Goal: Information Seeking & Learning: Learn about a topic

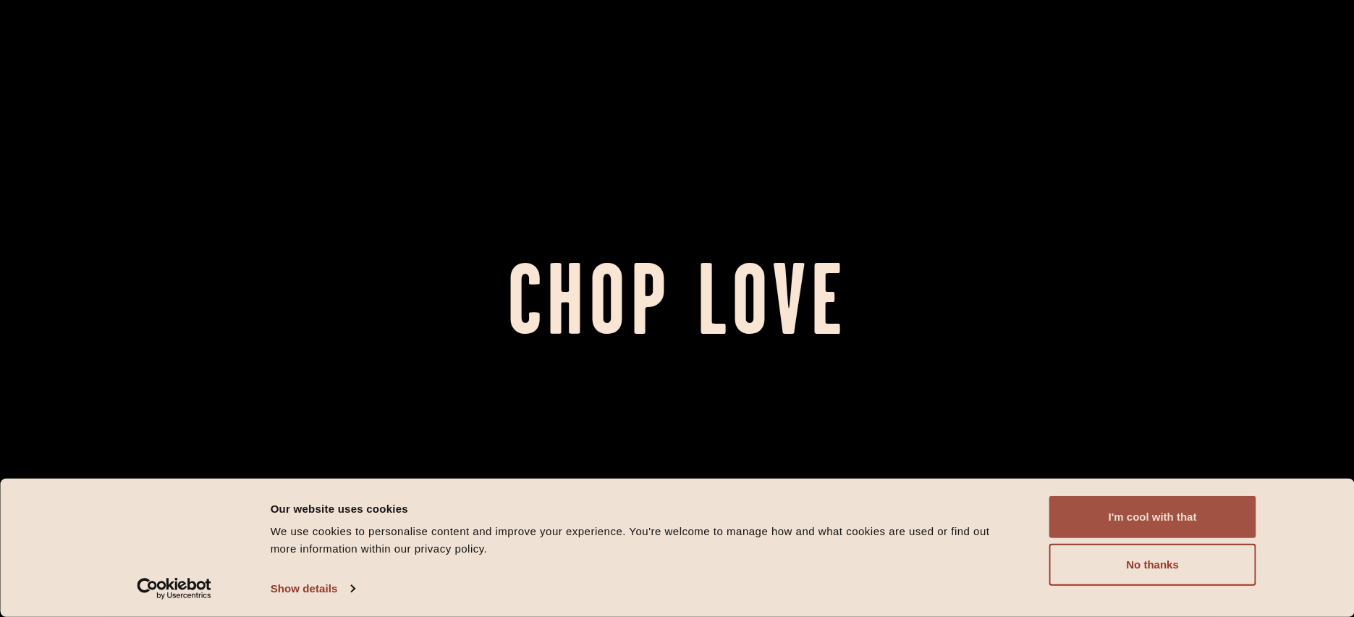
click at [1125, 513] on button "I'm cool with that" at bounding box center [1152, 517] width 207 height 42
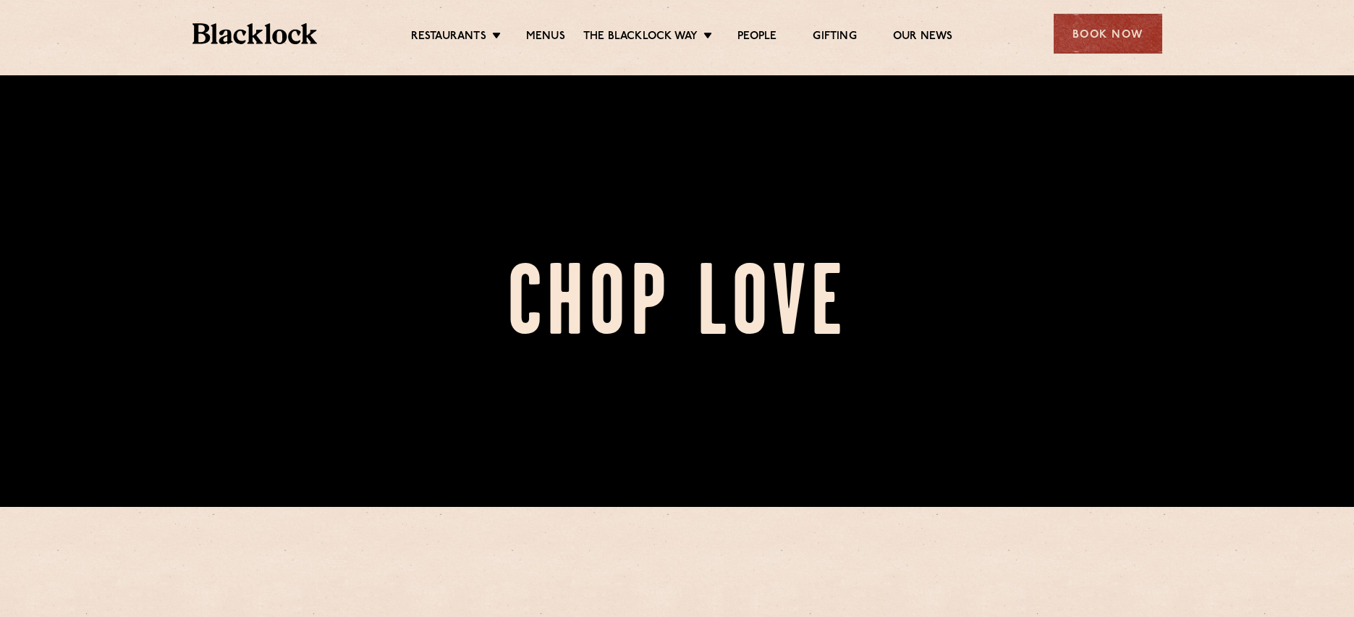
scroll to position [114, 0]
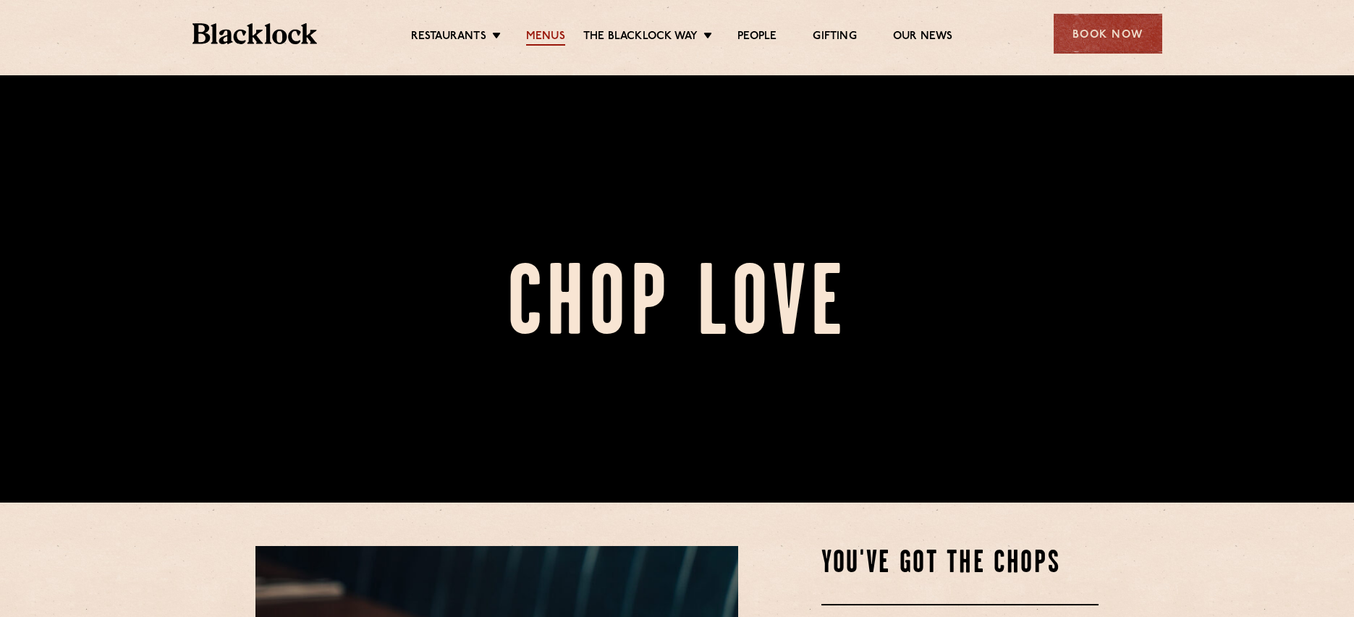
click at [549, 35] on link "Menus" at bounding box center [545, 38] width 39 height 16
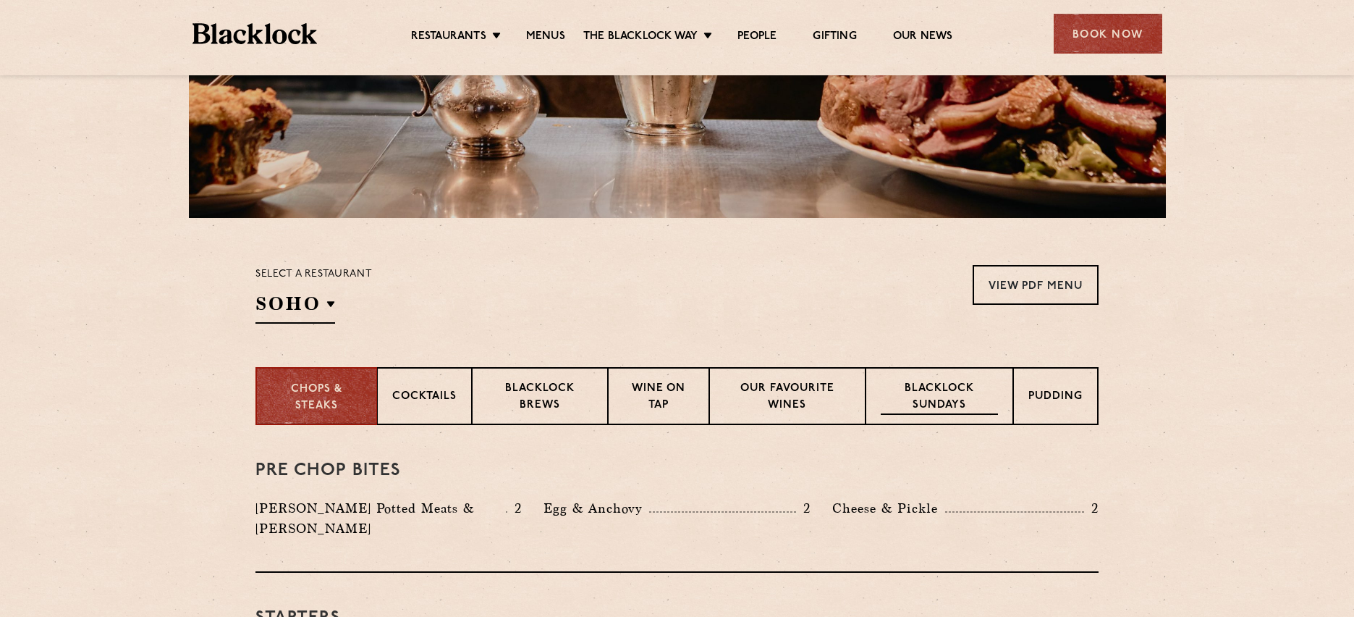
scroll to position [312, 0]
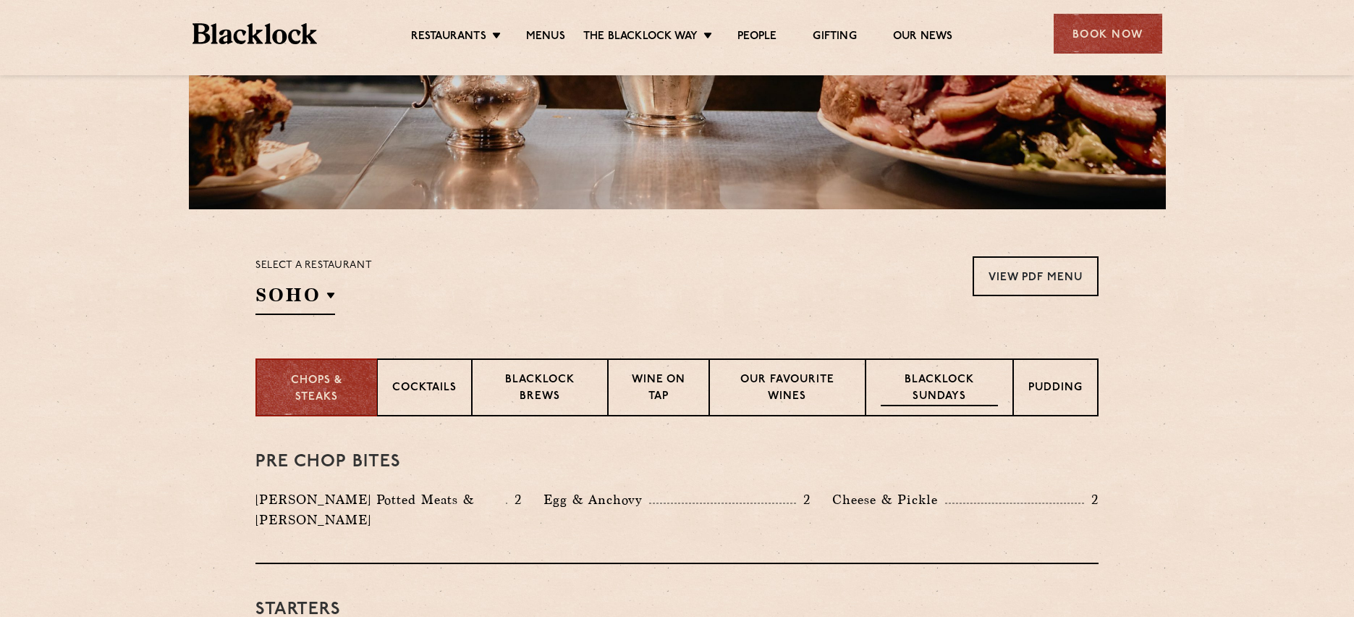
click at [936, 384] on p "Blacklock Sundays" at bounding box center [939, 389] width 117 height 34
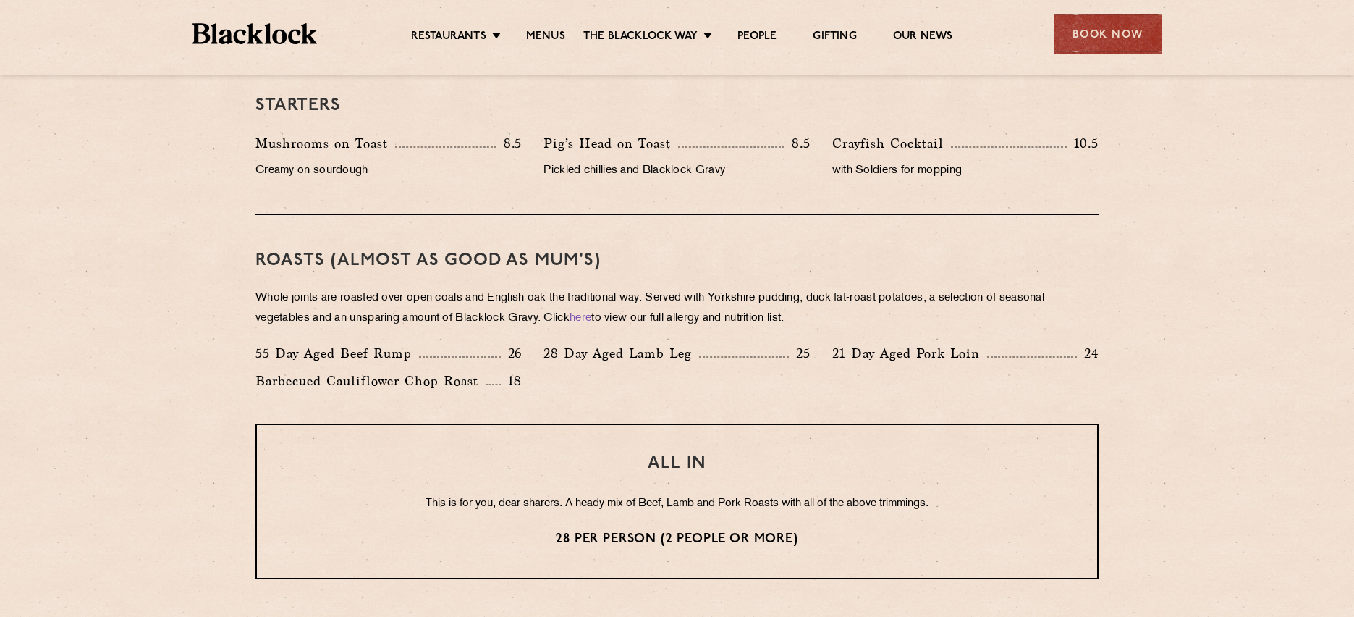
scroll to position [900, 0]
